Goal: Task Accomplishment & Management: Use online tool/utility

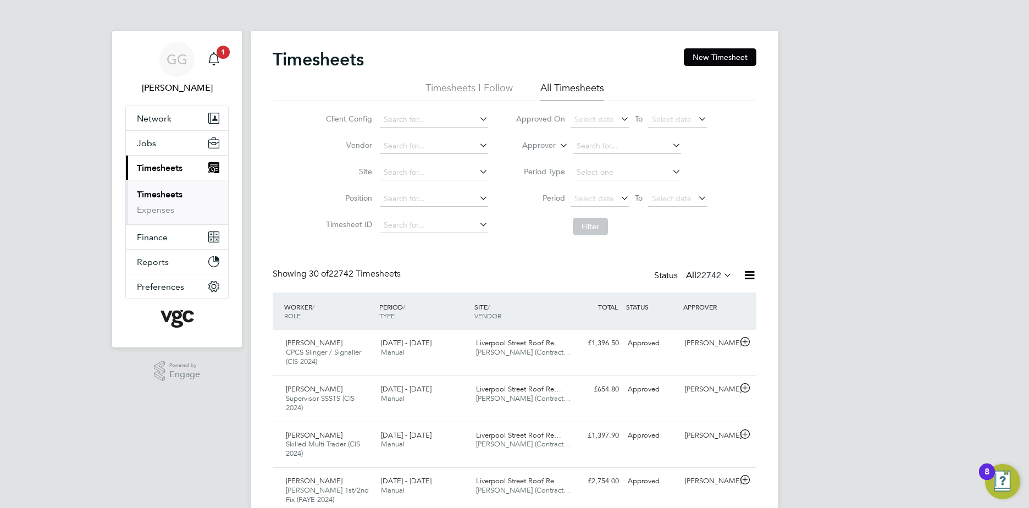
click at [550, 142] on label "Approver" at bounding box center [530, 145] width 49 height 11
drag, startPoint x: 539, startPoint y: 157, endPoint x: 591, endPoint y: 155, distance: 51.2
click at [542, 157] on li "Worker" at bounding box center [529, 158] width 54 height 14
click at [602, 151] on input at bounding box center [627, 146] width 108 height 15
type input "[PERSON_NAME]"
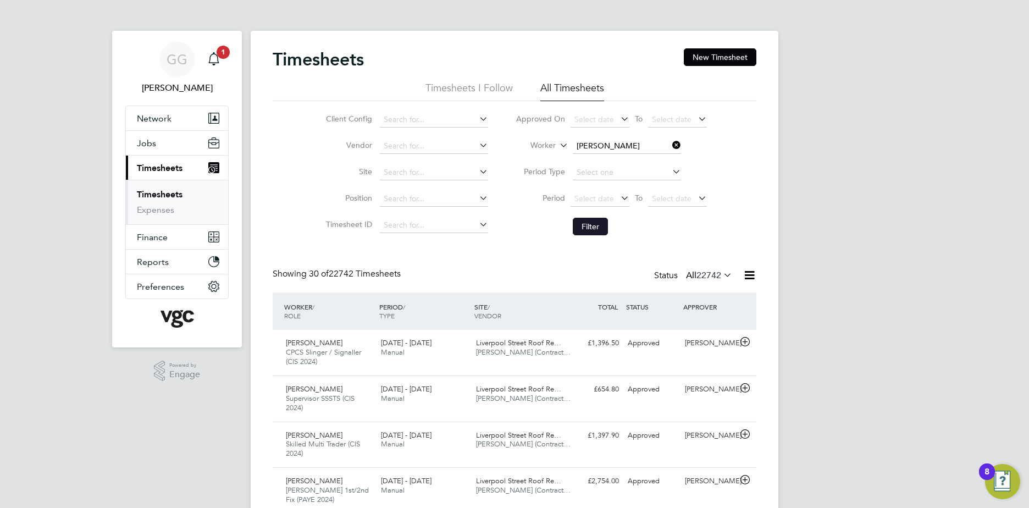
click at [585, 228] on button "Filter" at bounding box center [590, 227] width 35 height 18
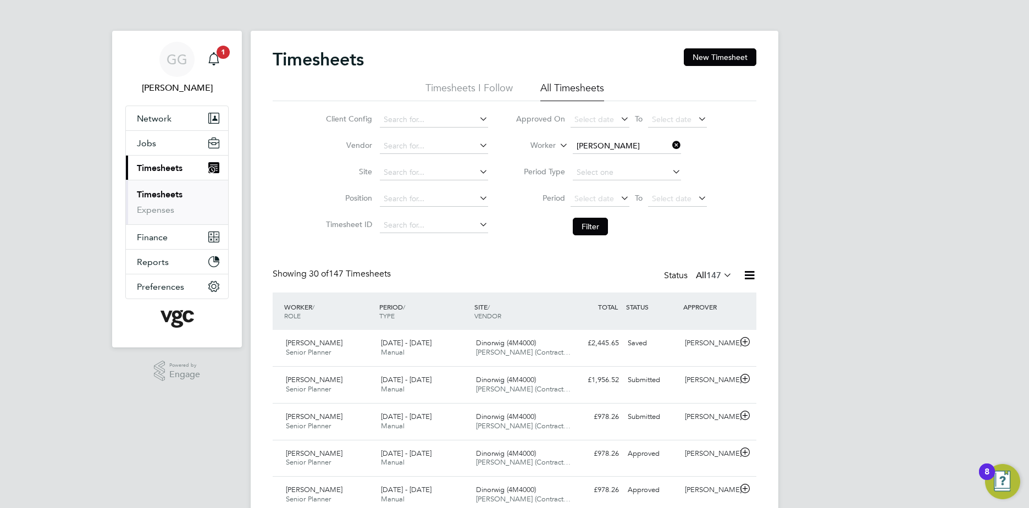
scroll to position [27, 96]
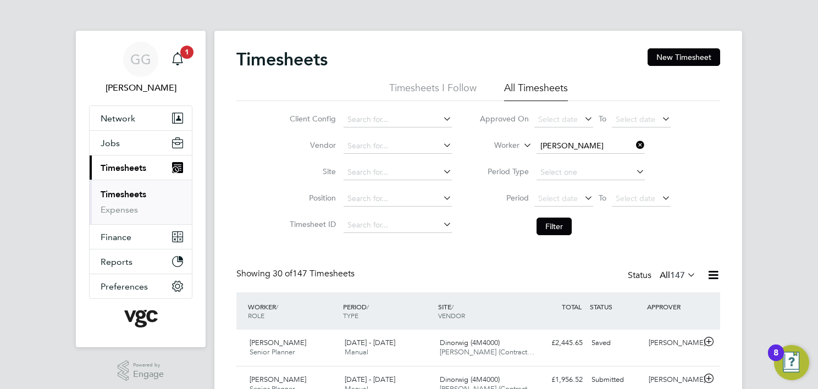
click at [507, 144] on label "Worker" at bounding box center [494, 145] width 49 height 11
click at [594, 142] on input at bounding box center [591, 146] width 108 height 15
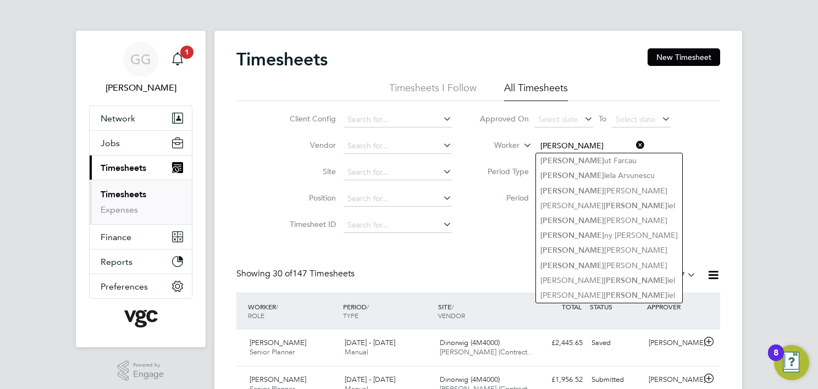
type input "[PERSON_NAME]"
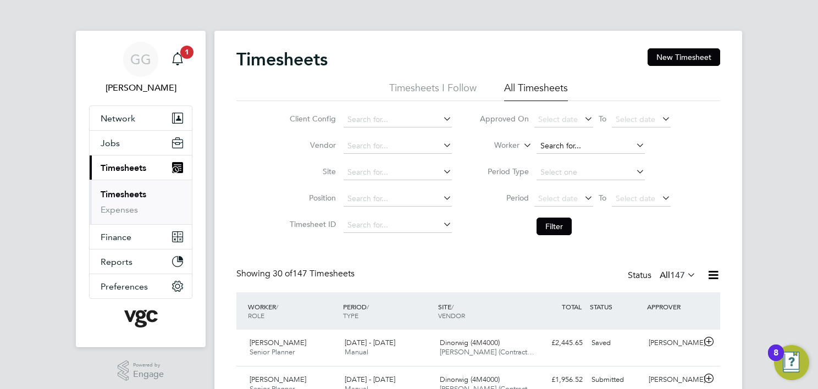
click at [581, 141] on input at bounding box center [591, 146] width 108 height 15
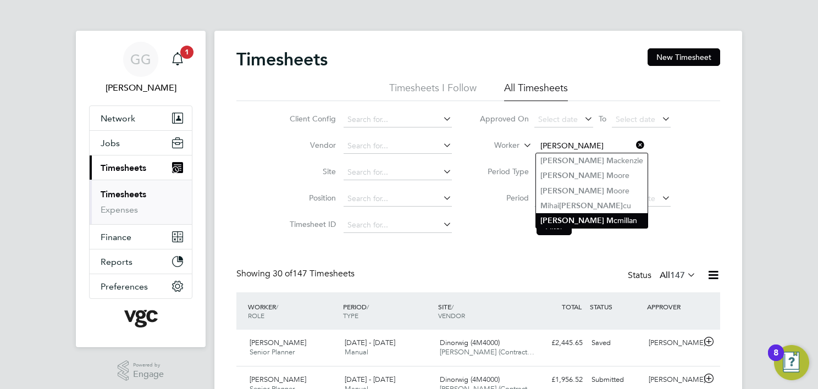
click at [599, 222] on li "[PERSON_NAME] cmillan" at bounding box center [592, 220] width 112 height 15
type input "[PERSON_NAME]"
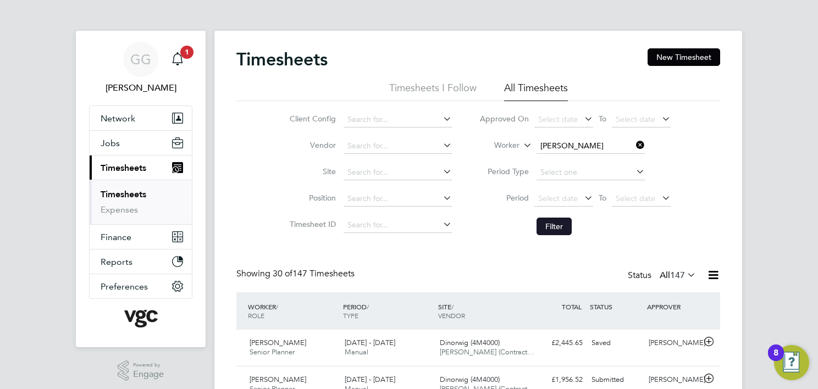
click at [567, 225] on button "Filter" at bounding box center [554, 227] width 35 height 18
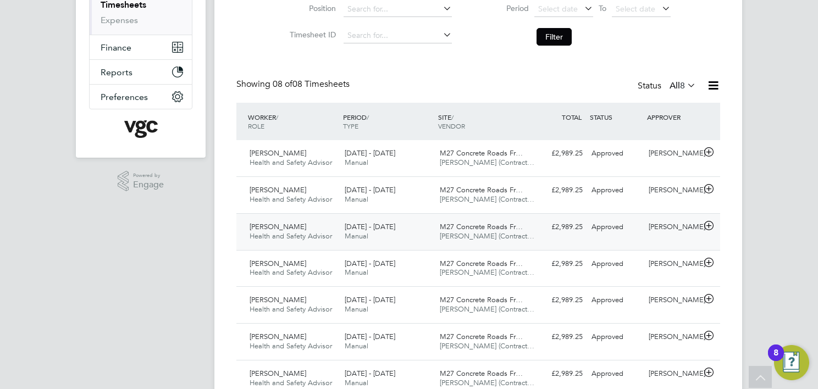
scroll to position [163, 0]
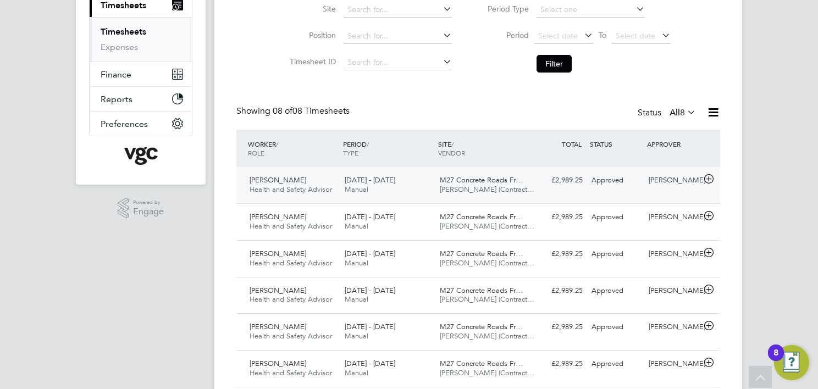
click at [379, 190] on div "[DATE] - [DATE] Manual" at bounding box center [387, 185] width 95 height 27
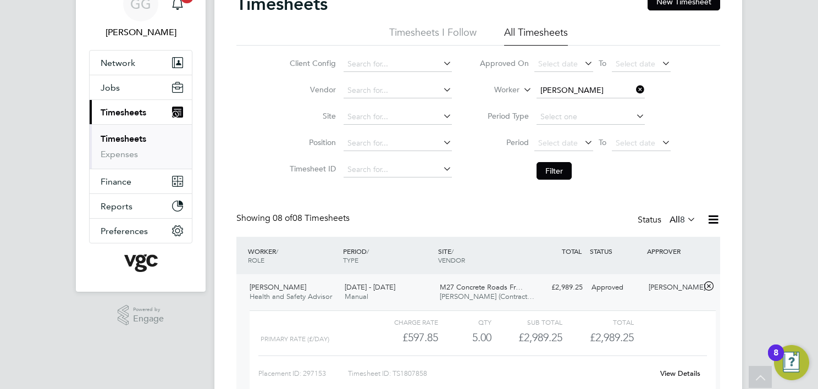
scroll to position [0, 0]
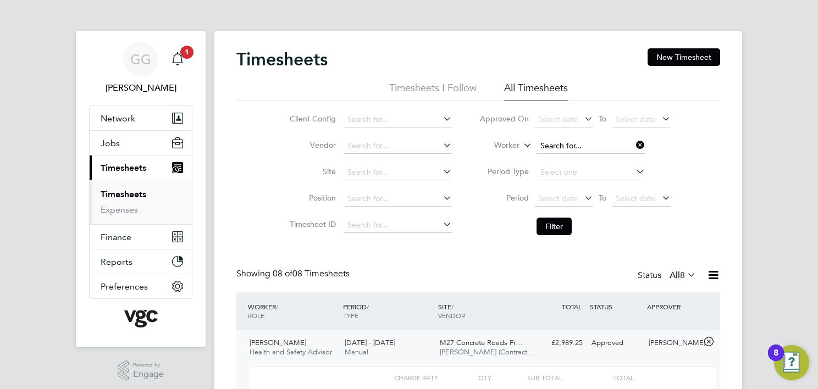
click at [572, 146] on input at bounding box center [591, 146] width 108 height 15
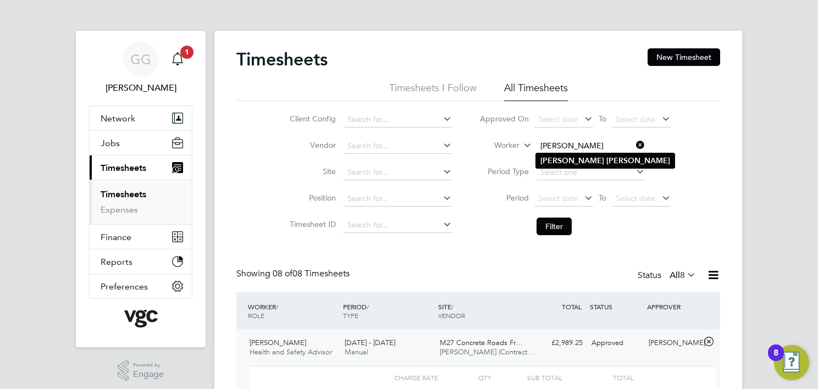
type input "[PERSON_NAME]"
click at [607, 156] on b "[PERSON_NAME]" at bounding box center [639, 160] width 64 height 9
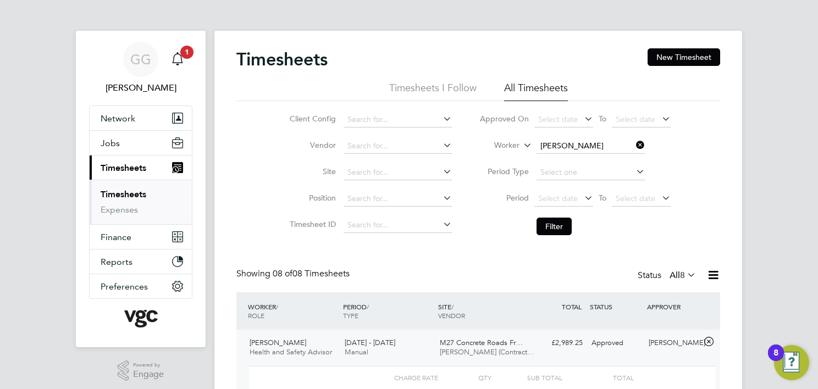
click at [559, 216] on li "Filter" at bounding box center [575, 226] width 219 height 29
click at [556, 223] on button "Filter" at bounding box center [554, 227] width 35 height 18
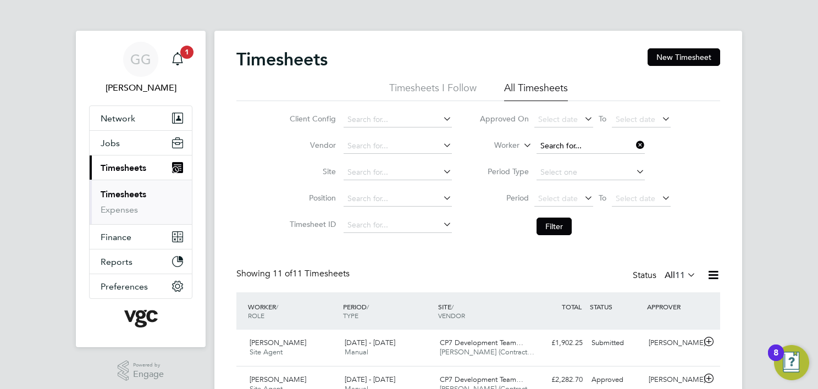
click at [567, 143] on input at bounding box center [591, 146] width 108 height 15
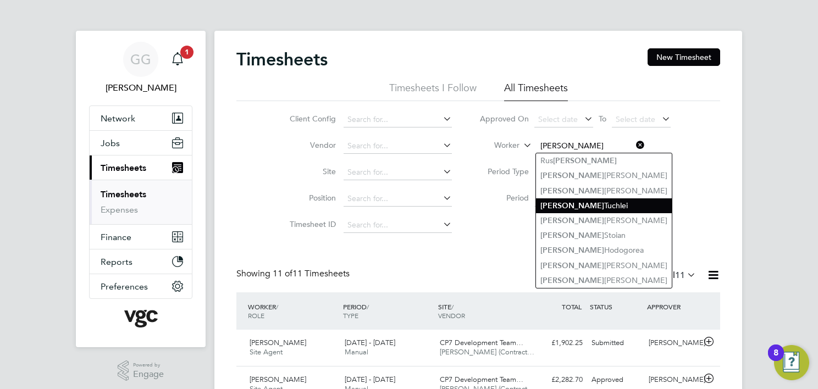
click at [606, 206] on li "[PERSON_NAME]" at bounding box center [604, 206] width 136 height 15
type input "[PERSON_NAME]"
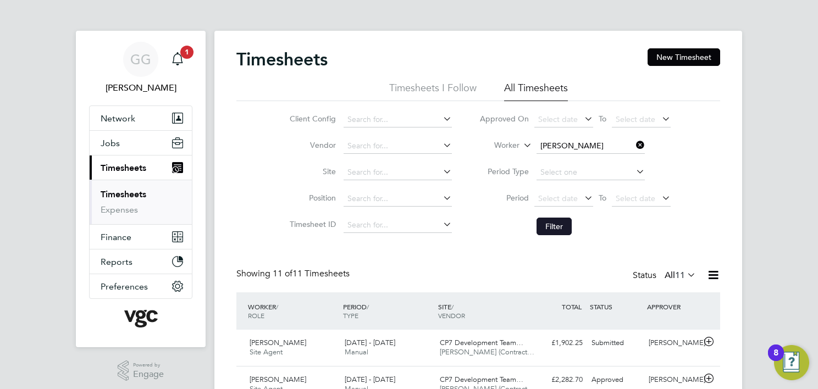
click at [561, 229] on button "Filter" at bounding box center [554, 227] width 35 height 18
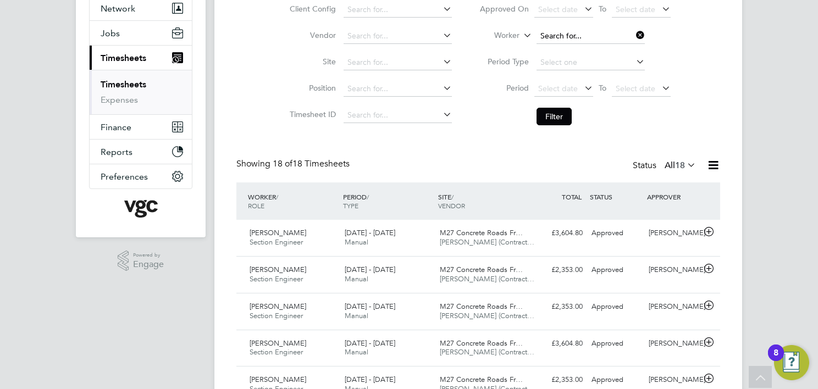
click at [568, 30] on input at bounding box center [591, 36] width 108 height 15
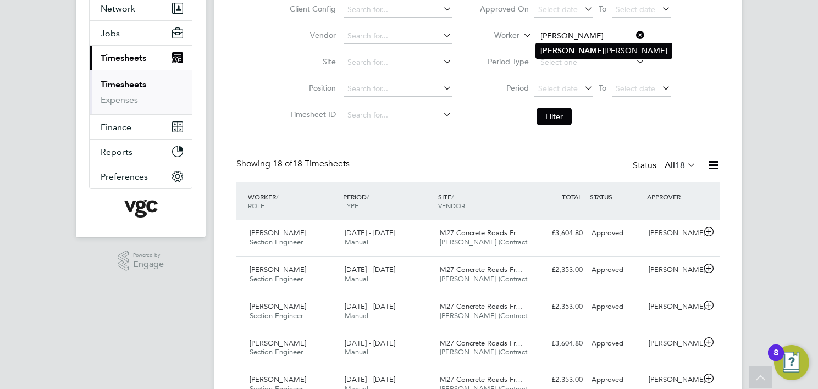
click at [594, 45] on li "[PERSON_NAME]" at bounding box center [604, 50] width 136 height 15
type input "[PERSON_NAME]"
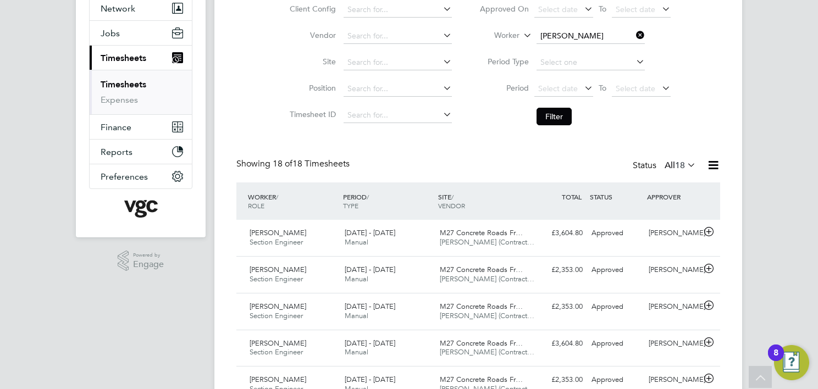
click at [554, 109] on button "Filter" at bounding box center [554, 117] width 35 height 18
click at [549, 31] on input at bounding box center [591, 36] width 108 height 15
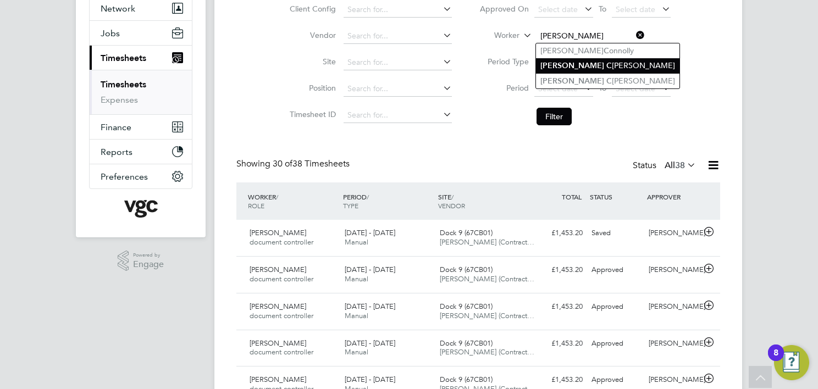
drag, startPoint x: 580, startPoint y: 59, endPoint x: 578, endPoint y: 68, distance: 9.1
click at [577, 59] on li "[PERSON_NAME]" at bounding box center [608, 65] width 144 height 15
type input "[PERSON_NAME]"
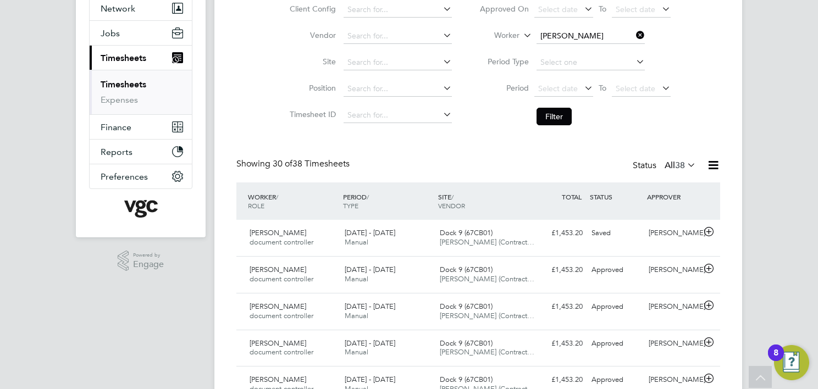
click at [552, 112] on button "Filter" at bounding box center [554, 117] width 35 height 18
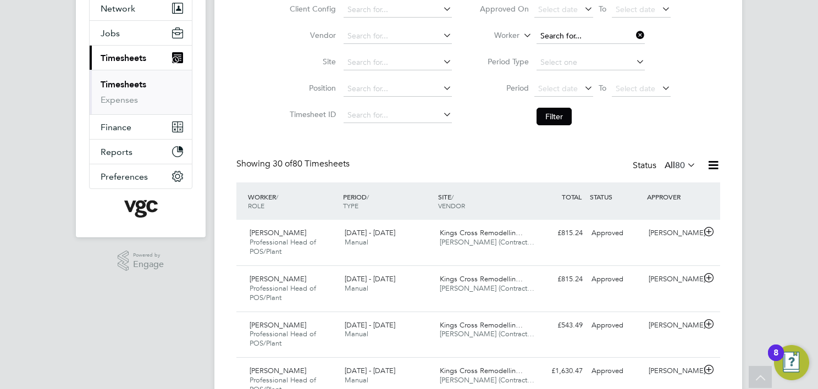
click at [560, 36] on input at bounding box center [591, 36] width 108 height 15
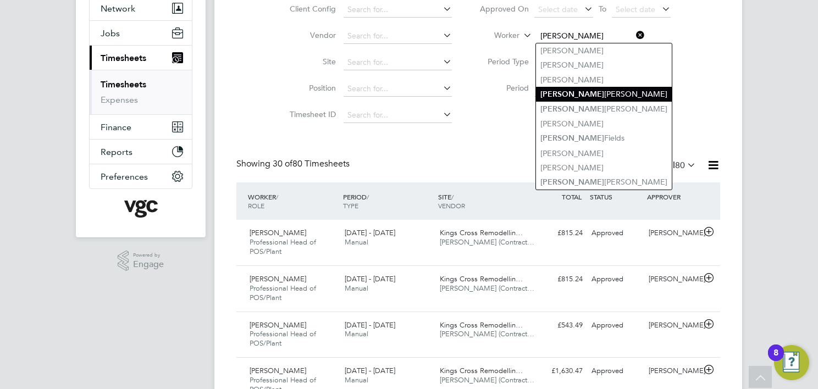
click at [587, 98] on li "[PERSON_NAME]" at bounding box center [604, 94] width 136 height 15
type input "[PERSON_NAME]"
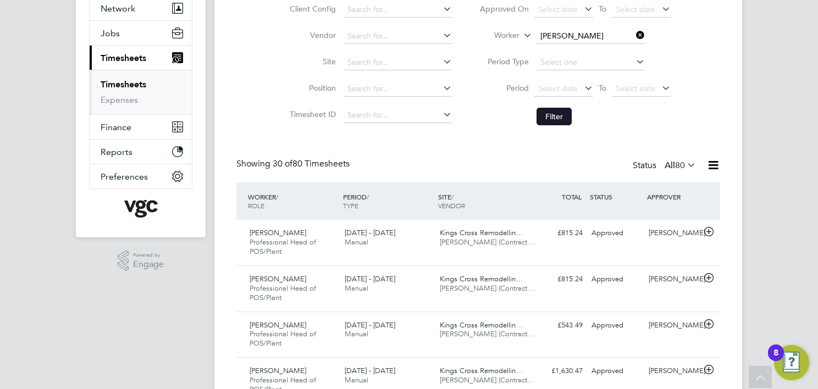
click at [560, 123] on button "Filter" at bounding box center [554, 117] width 35 height 18
click at [576, 40] on input at bounding box center [591, 36] width 108 height 15
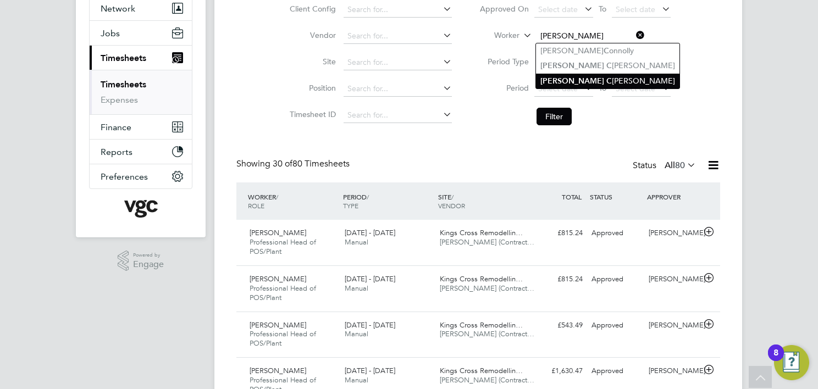
click at [588, 79] on li "[PERSON_NAME]" at bounding box center [608, 81] width 144 height 15
type input "[PERSON_NAME]"
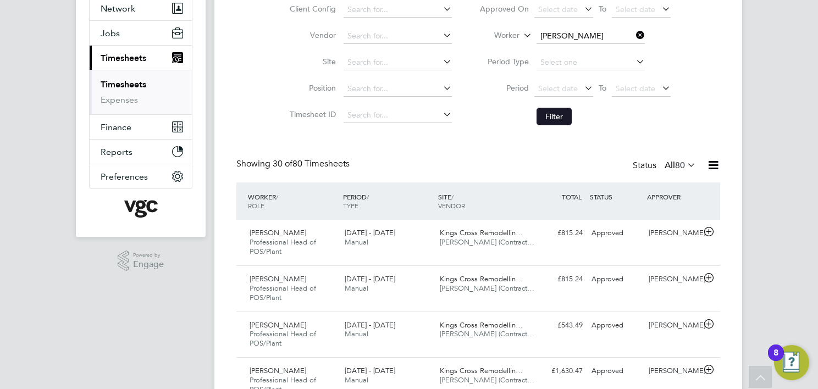
click at [567, 109] on button "Filter" at bounding box center [554, 117] width 35 height 18
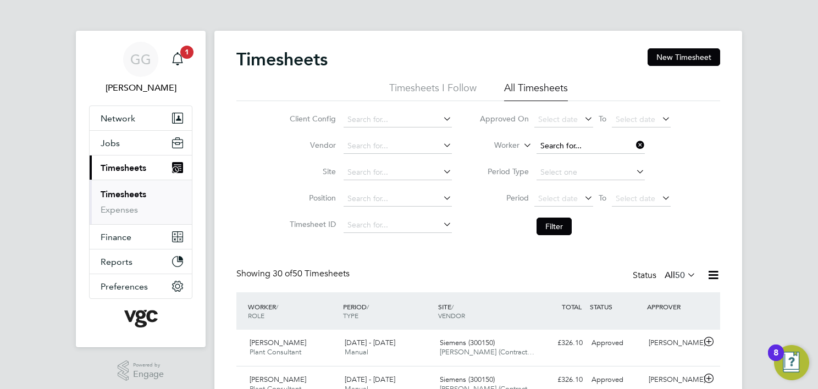
click at [566, 147] on input at bounding box center [591, 146] width 108 height 15
click at [593, 163] on li "[PERSON_NAME]" at bounding box center [590, 160] width 109 height 15
type input "[PERSON_NAME]"
click at [547, 239] on li "Filter" at bounding box center [575, 226] width 219 height 29
click at [553, 231] on button "Filter" at bounding box center [554, 227] width 35 height 18
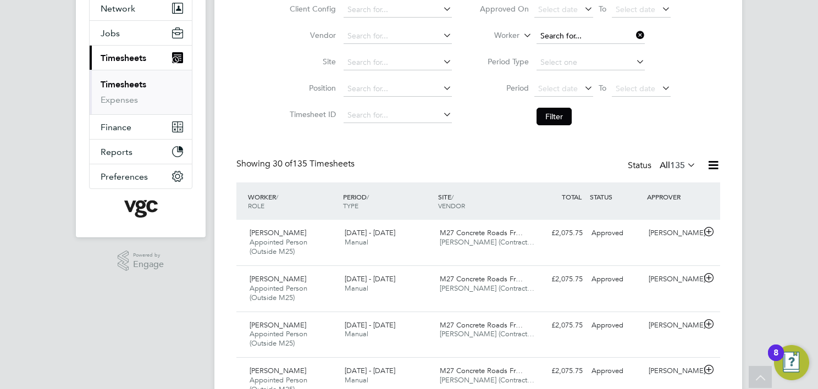
click at [612, 29] on input at bounding box center [591, 36] width 108 height 15
click at [609, 53] on li "Serg ejus Pelio" at bounding box center [590, 50] width 109 height 15
type input "[PERSON_NAME]"
click at [553, 108] on button "Filter" at bounding box center [554, 117] width 35 height 18
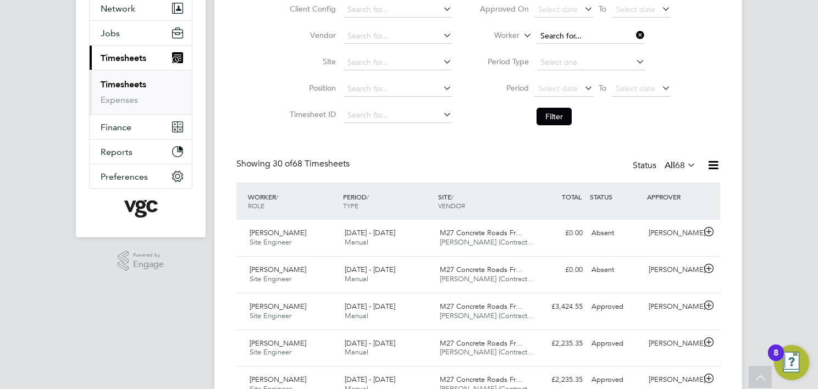
click at [585, 36] on input at bounding box center [591, 36] width 108 height 15
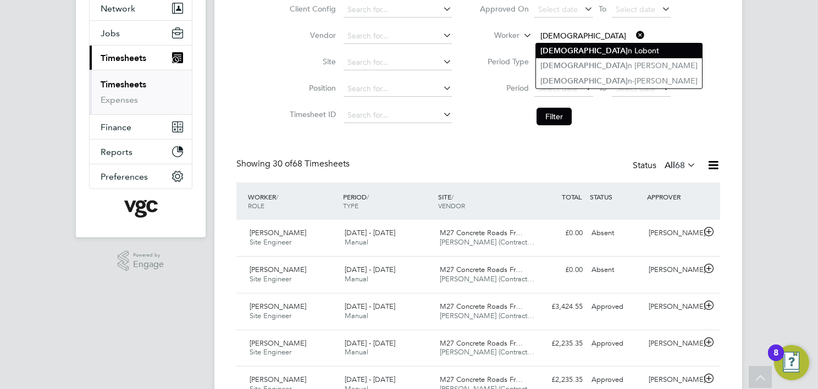
click at [607, 56] on li "[PERSON_NAME]" at bounding box center [619, 50] width 166 height 15
type input "[PERSON_NAME]"
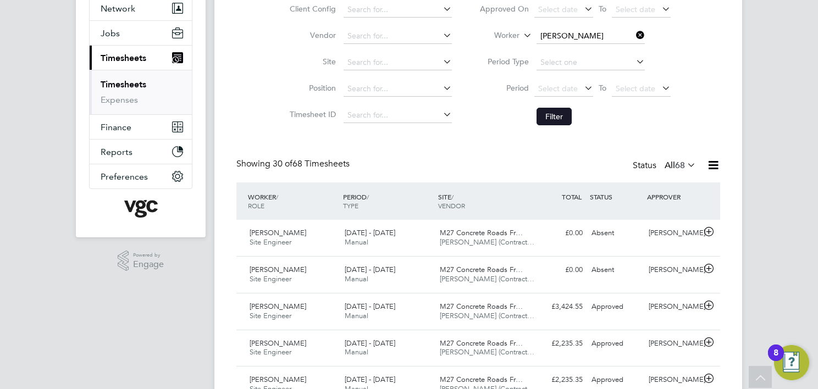
click at [561, 116] on button "Filter" at bounding box center [554, 117] width 35 height 18
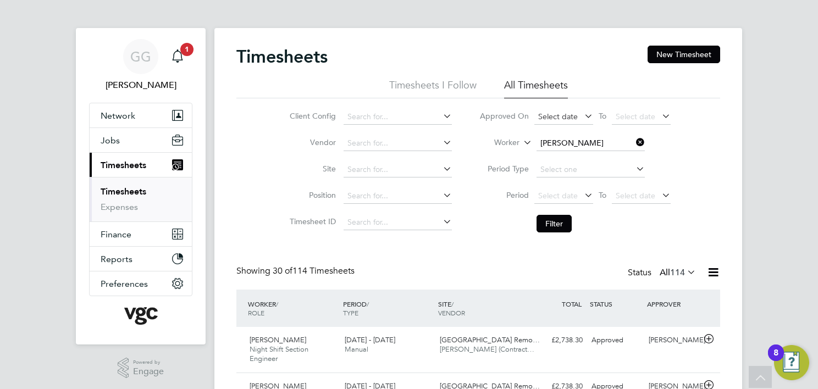
scroll to position [0, 0]
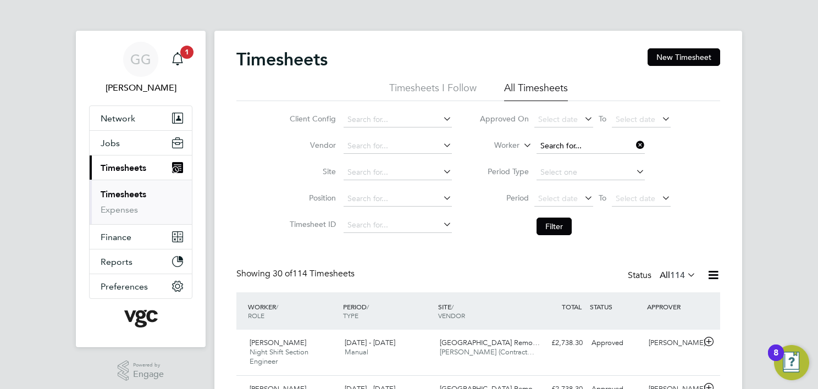
click at [570, 144] on input at bounding box center [591, 146] width 108 height 15
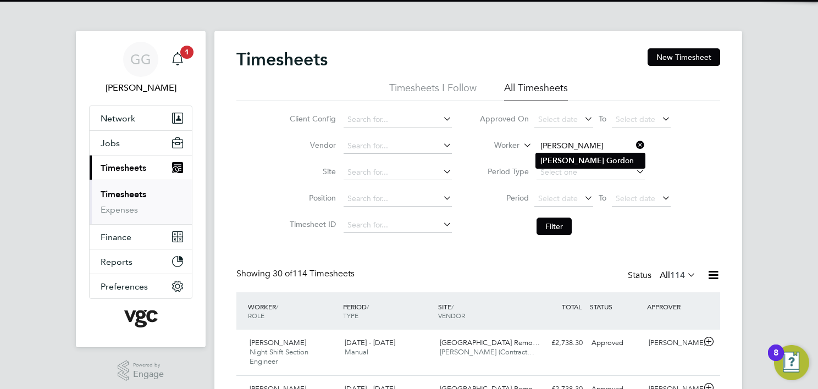
click at [593, 162] on li "[PERSON_NAME] on" at bounding box center [590, 160] width 109 height 15
type input "[PERSON_NAME]"
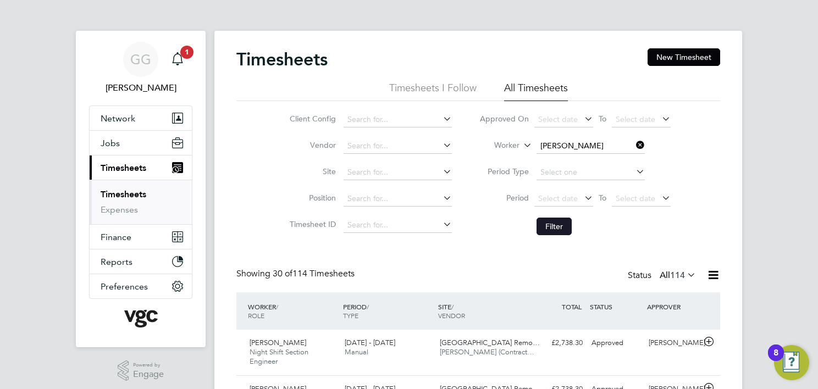
click at [557, 227] on button "Filter" at bounding box center [554, 227] width 35 height 18
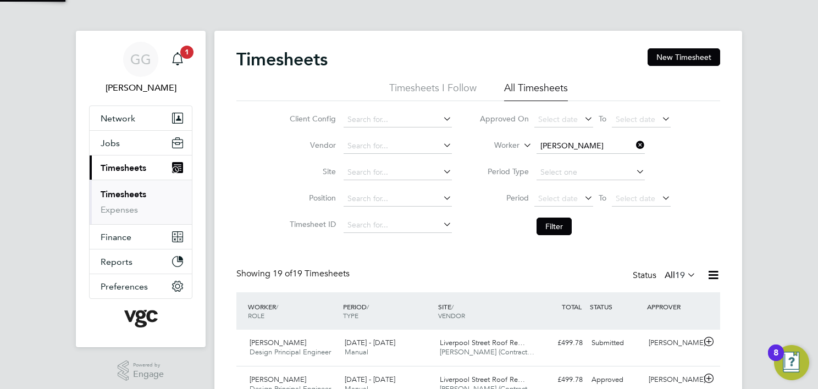
scroll to position [27, 96]
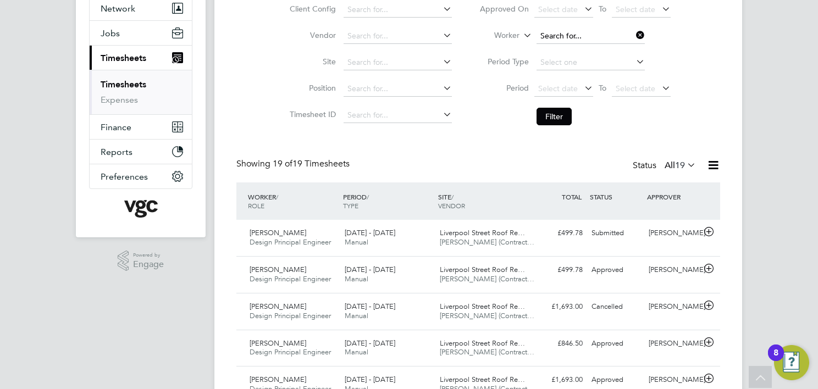
click at [561, 37] on input at bounding box center [591, 36] width 108 height 15
click at [574, 42] on input "[PERSON_NAME]" at bounding box center [591, 36] width 108 height 15
type input "[PERSON_NAME]"
click at [607, 51] on b "Hay" at bounding box center [614, 50] width 14 height 9
click at [553, 119] on button "Filter" at bounding box center [554, 117] width 35 height 18
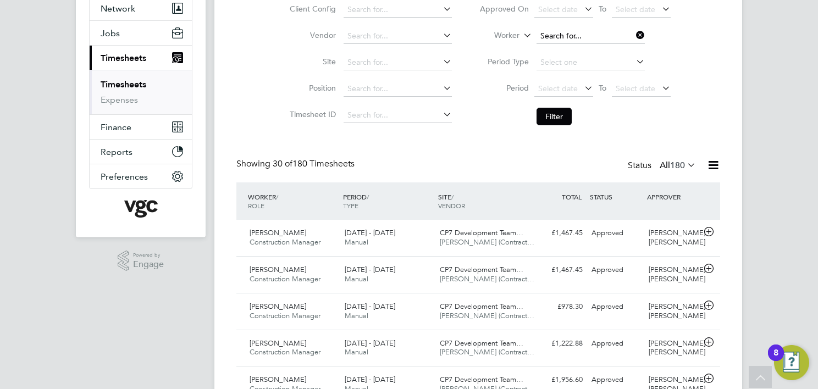
click at [590, 32] on input at bounding box center [591, 36] width 108 height 15
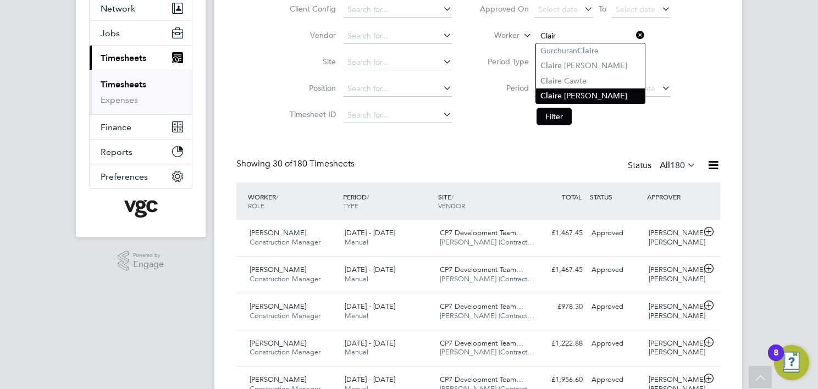
drag, startPoint x: 591, startPoint y: 99, endPoint x: 585, endPoint y: 100, distance: 6.1
click at [591, 98] on li "[PERSON_NAME]" at bounding box center [590, 96] width 109 height 15
type input "[PERSON_NAME]"
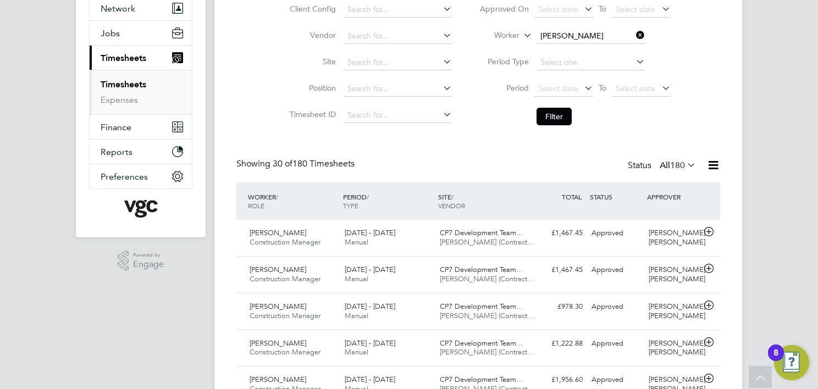
click at [554, 110] on button "Filter" at bounding box center [554, 117] width 35 height 18
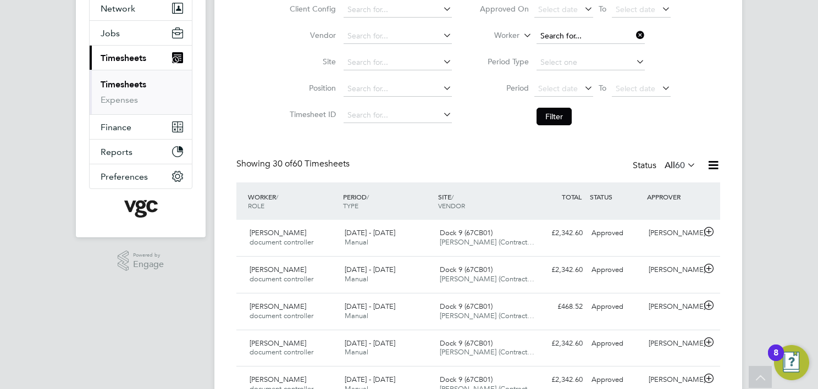
click at [560, 38] on input at bounding box center [591, 36] width 108 height 15
click at [582, 55] on li "Salar Henareh" at bounding box center [590, 50] width 109 height 15
type input "Salar Henareh"
click at [561, 112] on button "Filter" at bounding box center [554, 117] width 35 height 18
click at [543, 34] on input at bounding box center [591, 36] width 108 height 15
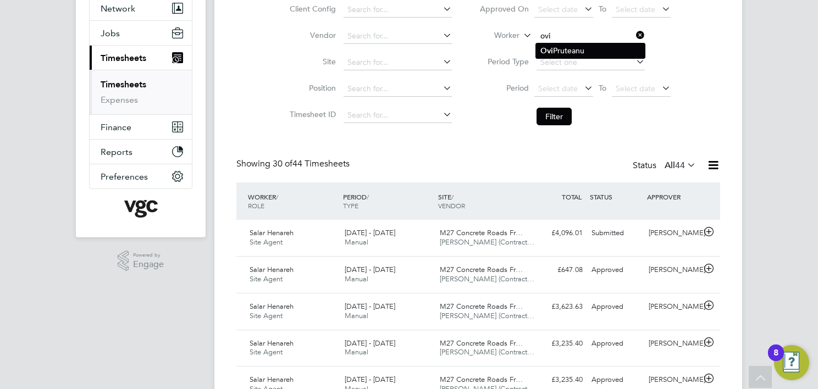
type input "ovi"
drag, startPoint x: 581, startPoint y: 44, endPoint x: 576, endPoint y: 45, distance: 5.5
click at [557, 39] on input at bounding box center [591, 36] width 108 height 15
click at [586, 52] on li "[PERSON_NAME]" at bounding box center [590, 50] width 109 height 15
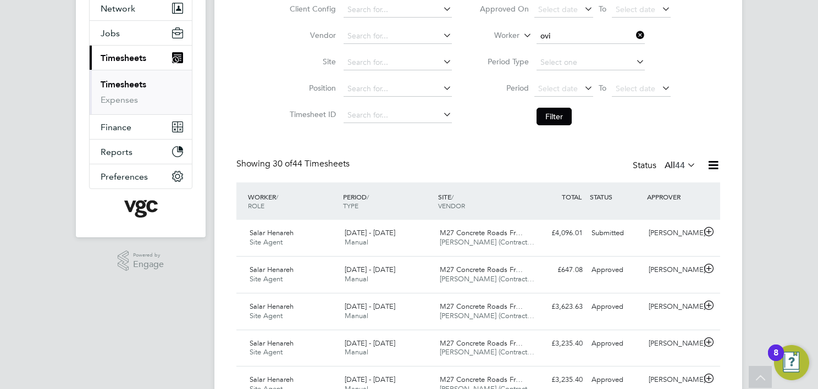
type input "[PERSON_NAME]"
click at [554, 114] on button "Filter" at bounding box center [554, 117] width 35 height 18
click at [582, 36] on input at bounding box center [591, 36] width 108 height 15
click at [618, 47] on li "M [PERSON_NAME]" at bounding box center [590, 50] width 109 height 15
type input "[PERSON_NAME]"
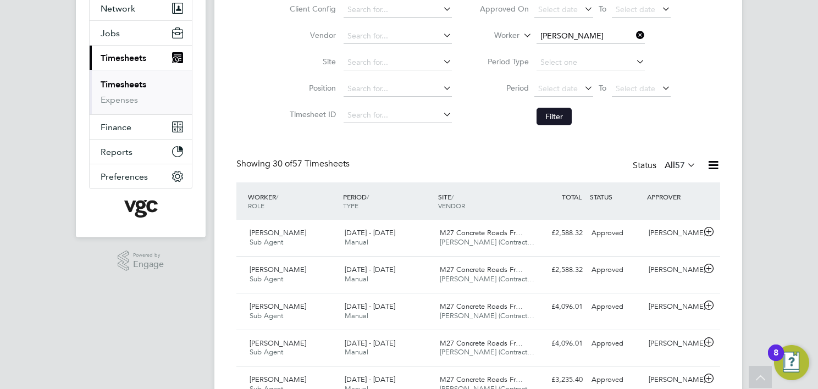
click at [563, 112] on button "Filter" at bounding box center [554, 117] width 35 height 18
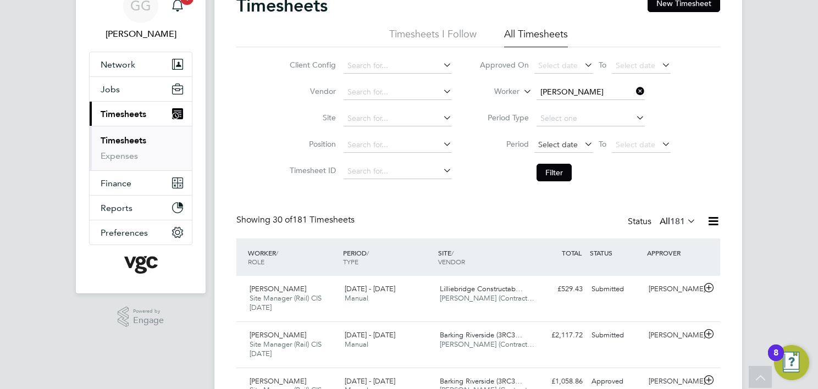
scroll to position [0, 0]
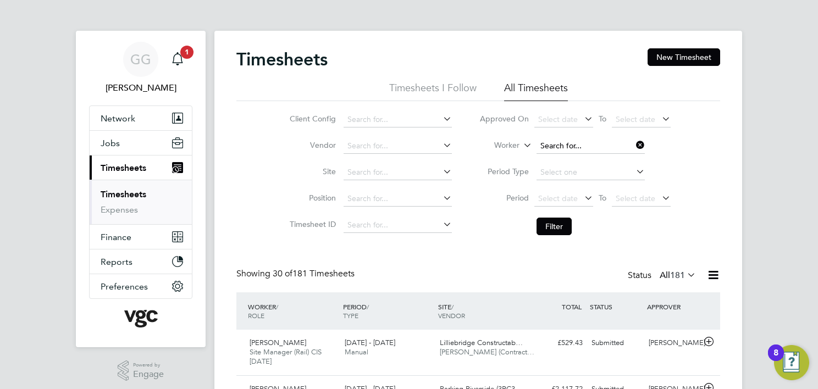
click at [582, 147] on input at bounding box center [591, 146] width 108 height 15
click at [560, 141] on input at bounding box center [591, 146] width 108 height 15
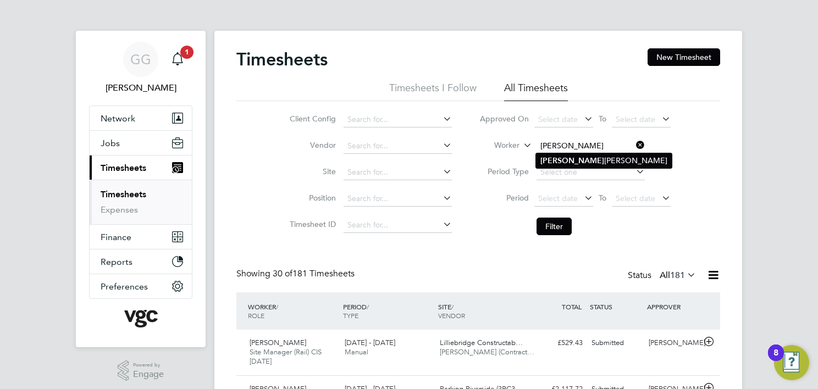
click at [604, 163] on li "[PERSON_NAME]" at bounding box center [604, 160] width 136 height 15
type input "[PERSON_NAME]"
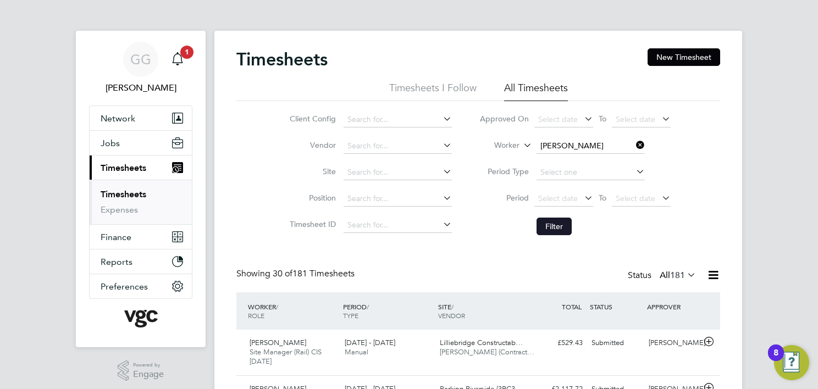
click at [545, 229] on button "Filter" at bounding box center [554, 227] width 35 height 18
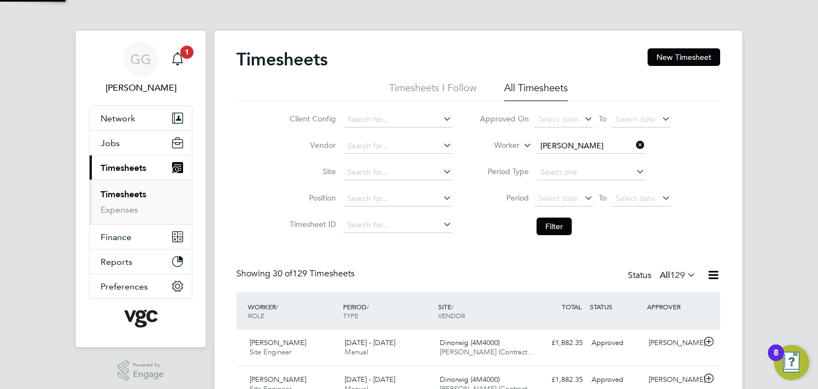
scroll to position [27, 96]
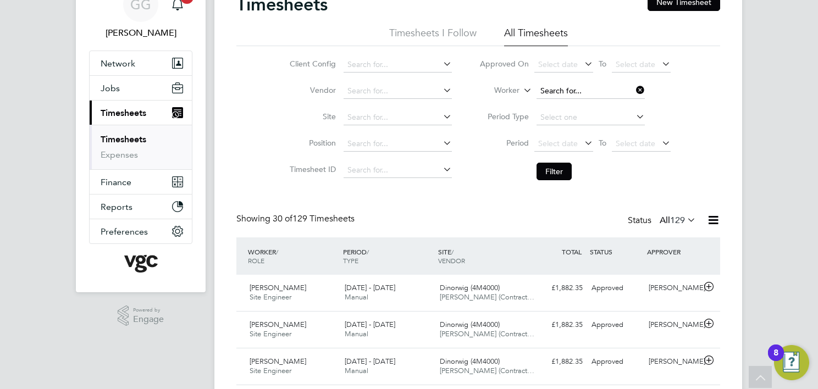
click at [590, 88] on input at bounding box center [591, 91] width 108 height 15
drag, startPoint x: 584, startPoint y: 99, endPoint x: 581, endPoint y: 104, distance: 5.7
click at [585, 99] on li "[PERSON_NAME]" at bounding box center [590, 105] width 109 height 15
type input "[PERSON_NAME]"
click at [561, 167] on button "Filter" at bounding box center [554, 172] width 35 height 18
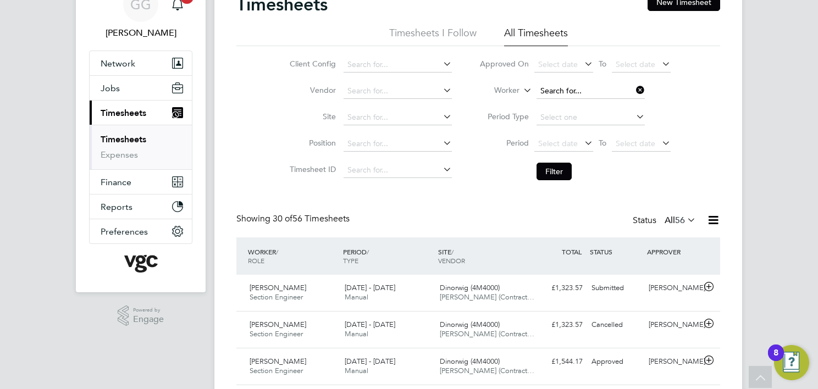
click at [557, 93] on input at bounding box center [591, 91] width 108 height 15
click at [586, 104] on li "Quadri Busari" at bounding box center [590, 105] width 109 height 15
type input "Quadri Busari"
click at [552, 169] on button "Filter" at bounding box center [554, 172] width 35 height 18
click at [574, 85] on input at bounding box center [591, 91] width 108 height 15
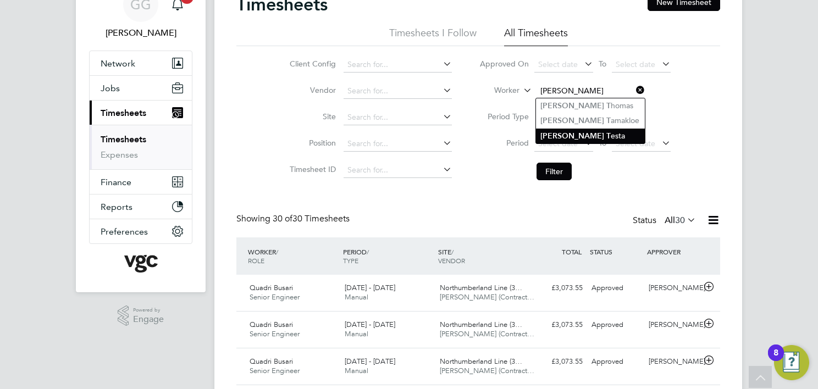
click at [599, 133] on li "[PERSON_NAME] esta" at bounding box center [590, 136] width 109 height 15
type input "[PERSON_NAME]"
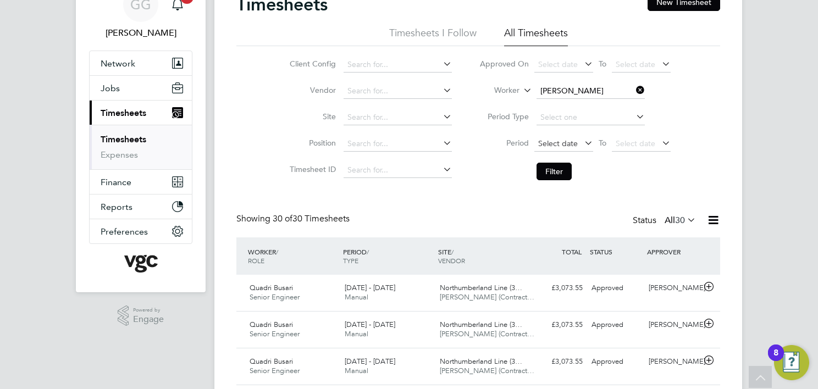
click at [557, 169] on button "Filter" at bounding box center [554, 172] width 35 height 18
click at [575, 87] on input at bounding box center [591, 91] width 108 height 15
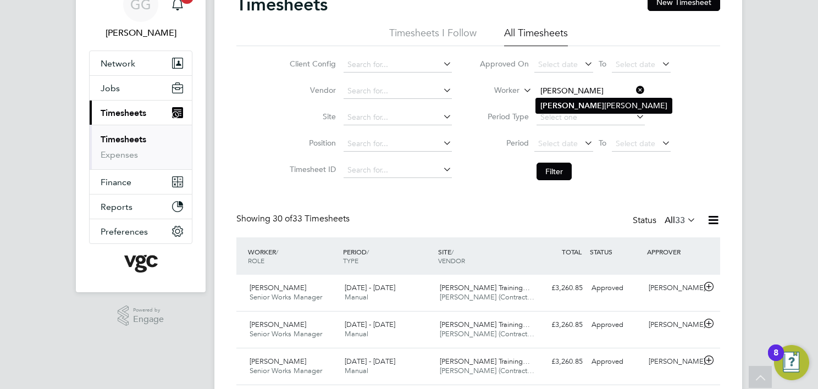
click at [585, 103] on li "[PERSON_NAME]" at bounding box center [604, 105] width 136 height 15
type input "[PERSON_NAME]"
click at [556, 167] on button "Filter" at bounding box center [554, 172] width 35 height 18
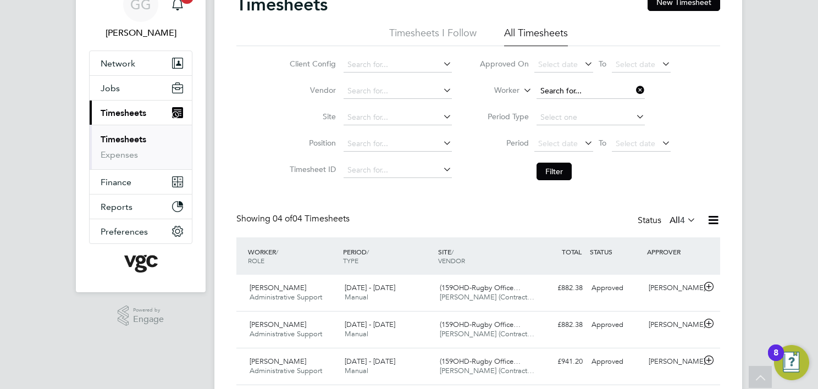
click at [560, 95] on input at bounding box center [591, 91] width 108 height 15
click at [568, 108] on li "[PERSON_NAME]" at bounding box center [590, 105] width 109 height 15
type input "[PERSON_NAME]"
click at [556, 173] on button "Filter" at bounding box center [554, 172] width 35 height 18
